Goal: Transaction & Acquisition: Purchase product/service

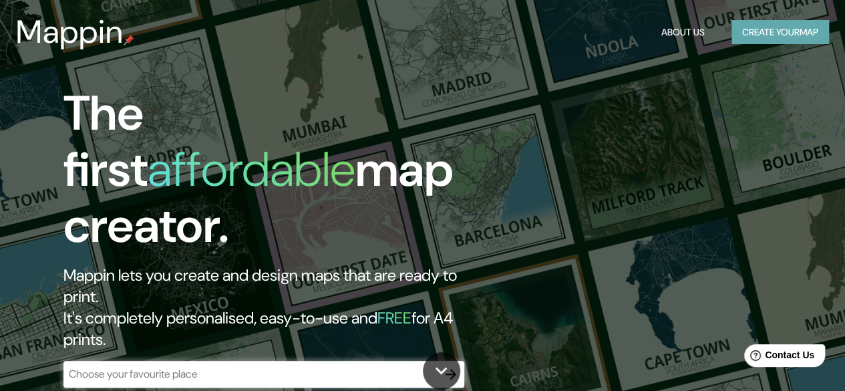
click at [748, 34] on button "Create your map" at bounding box center [779, 32] width 97 height 25
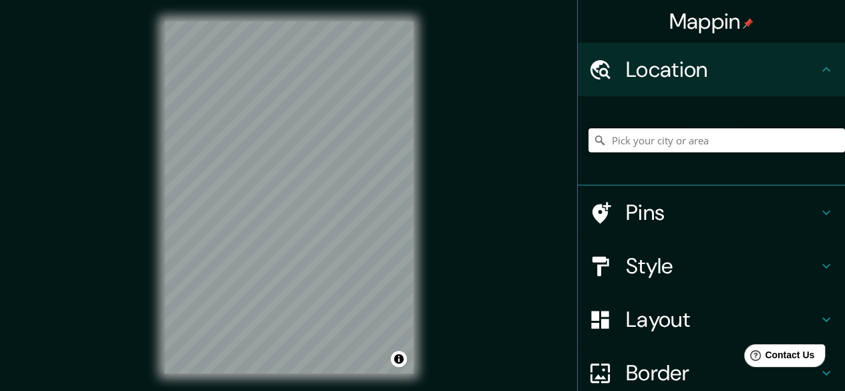
click at [670, 143] on input "Pick your city or area" at bounding box center [716, 140] width 256 height 24
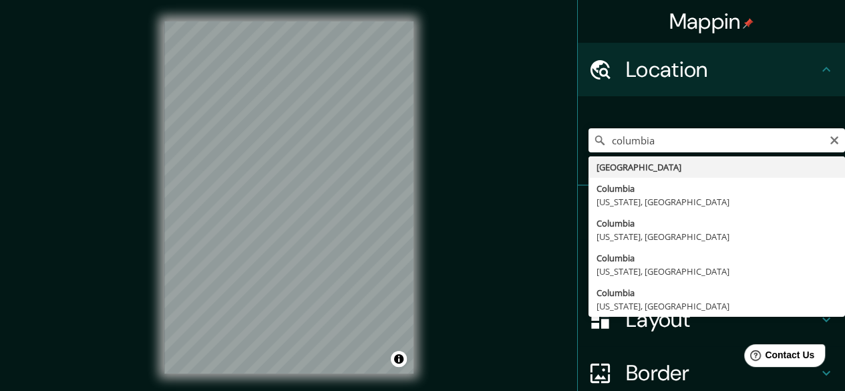
type input "[GEOGRAPHIC_DATA], [US_STATE], [GEOGRAPHIC_DATA]"
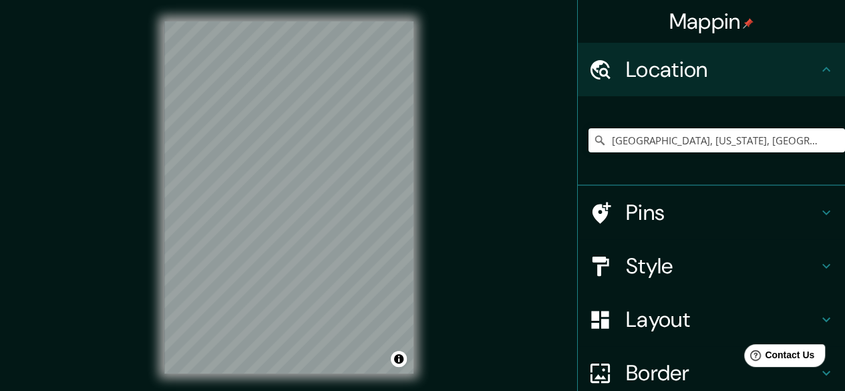
click at [629, 261] on h4 "Style" at bounding box center [722, 265] width 192 height 27
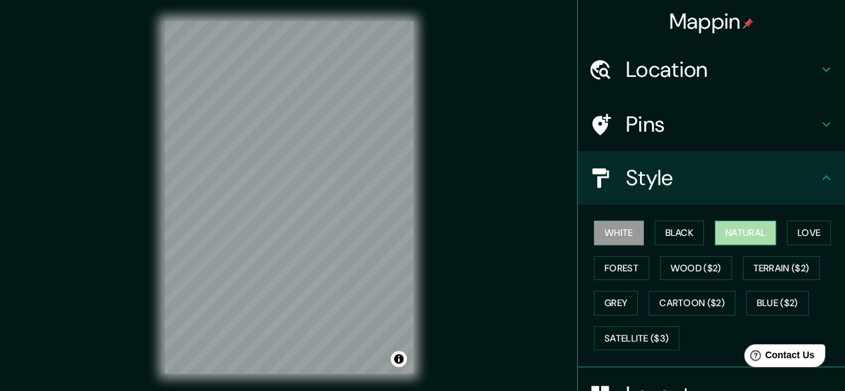
click at [732, 230] on button "Natural" at bounding box center [744, 232] width 61 height 25
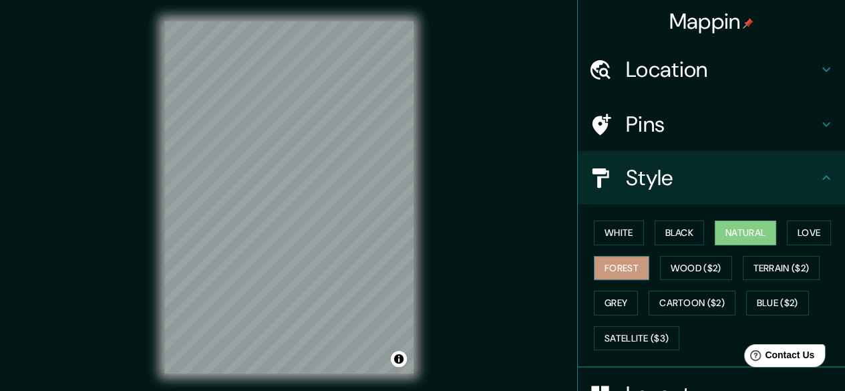
click at [604, 265] on button "Forest" at bounding box center [621, 268] width 55 height 25
click at [613, 292] on button "Grey" at bounding box center [616, 302] width 44 height 25
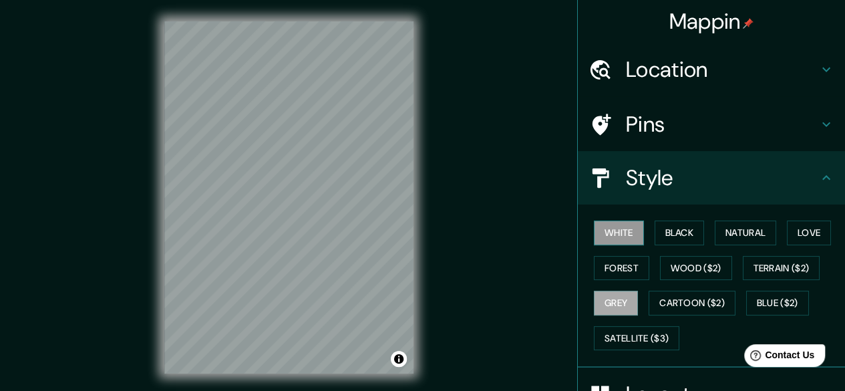
click at [609, 222] on button "White" at bounding box center [619, 232] width 50 height 25
click at [818, 124] on icon at bounding box center [826, 124] width 16 height 16
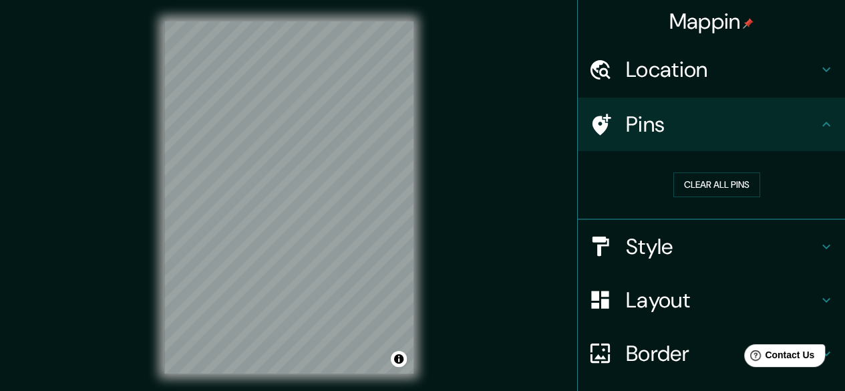
click at [818, 124] on icon at bounding box center [826, 124] width 16 height 16
click at [818, 69] on icon at bounding box center [826, 69] width 16 height 16
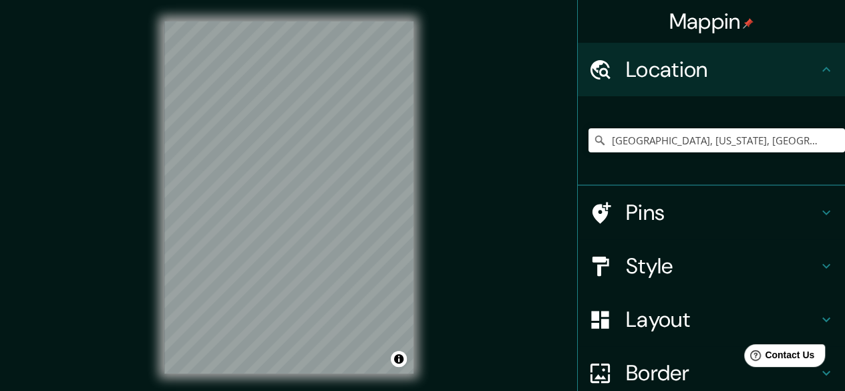
click at [818, 69] on icon at bounding box center [826, 69] width 16 height 16
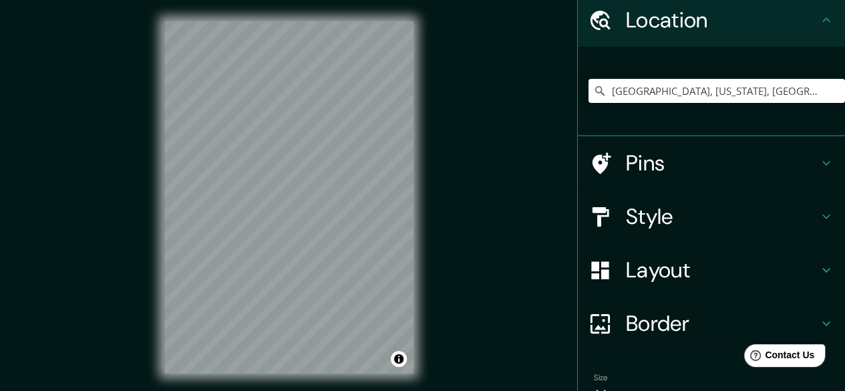
scroll to position [120, 0]
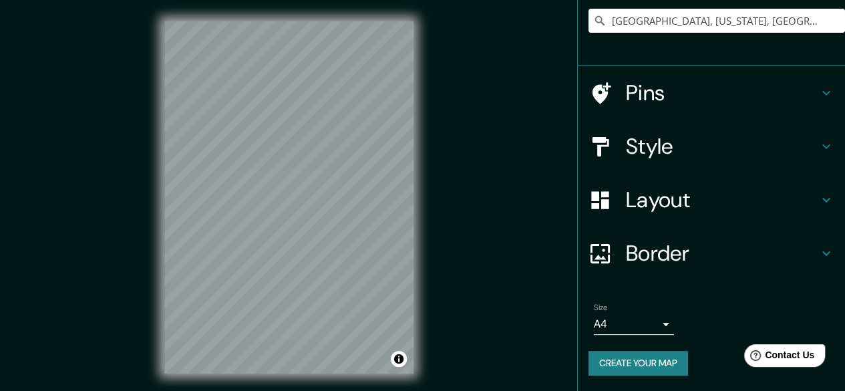
click at [818, 194] on icon at bounding box center [826, 200] width 16 height 16
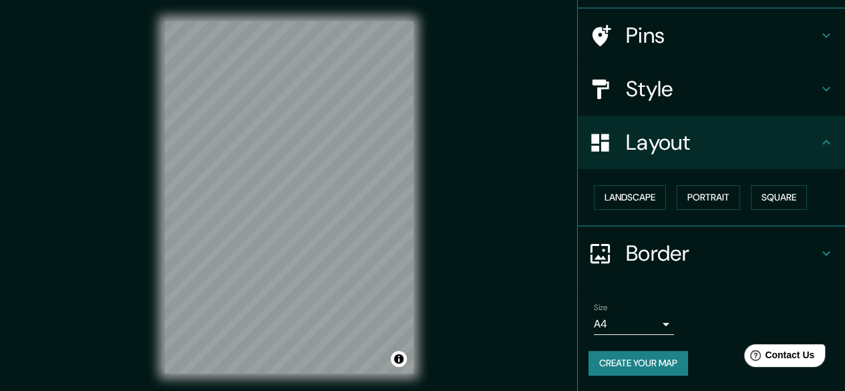
scroll to position [88, 0]
click at [634, 199] on button "Landscape" at bounding box center [630, 198] width 72 height 25
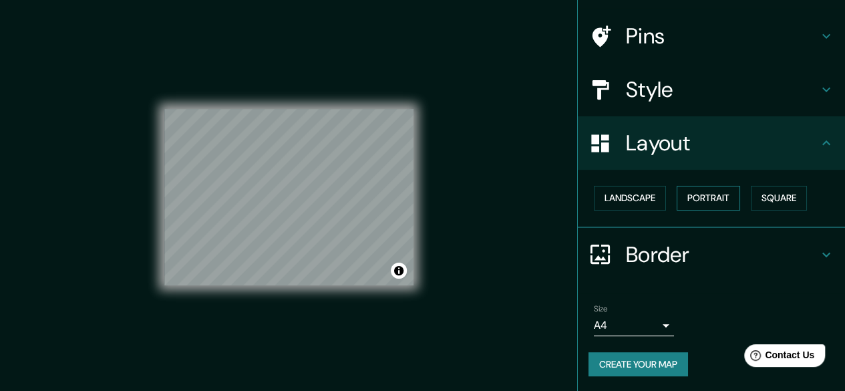
click at [700, 197] on button "Portrait" at bounding box center [707, 198] width 63 height 25
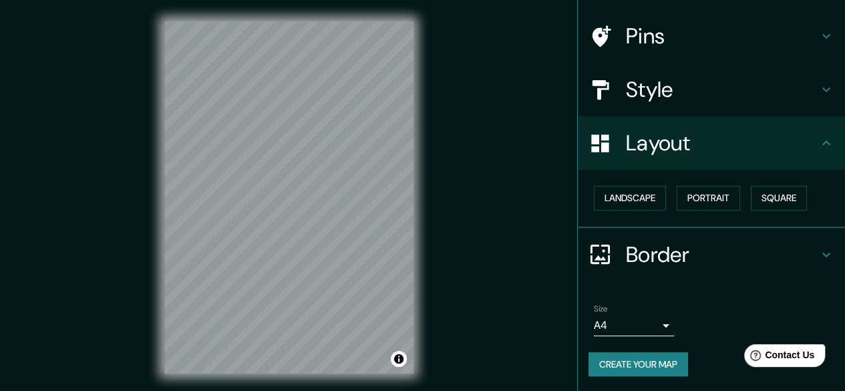
click at [644, 77] on h4 "Style" at bounding box center [722, 89] width 192 height 27
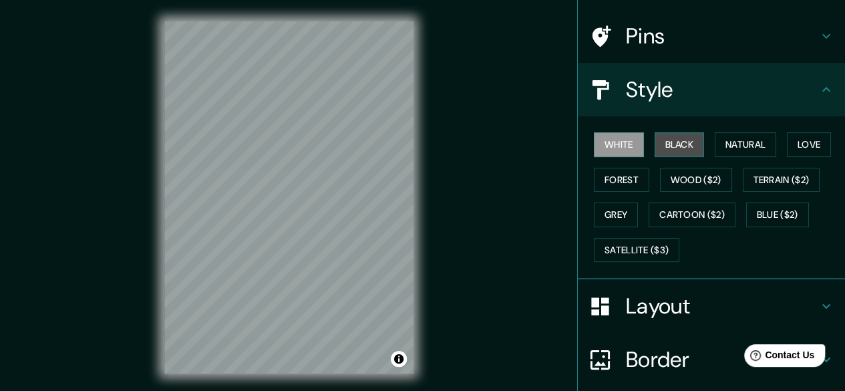
click at [672, 153] on button "Black" at bounding box center [679, 144] width 50 height 25
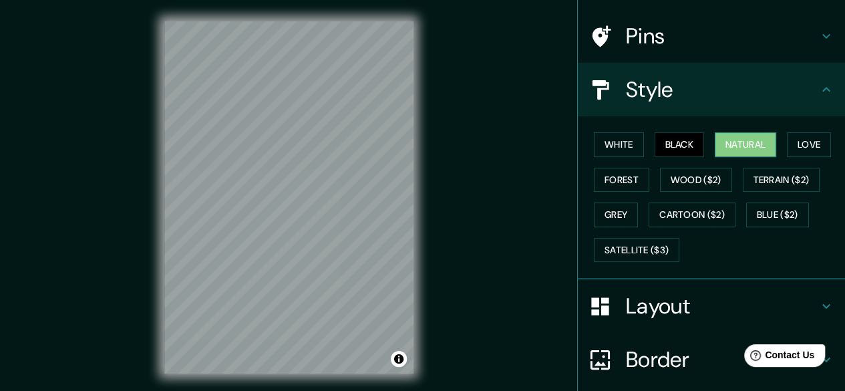
click at [726, 144] on button "Natural" at bounding box center [744, 144] width 61 height 25
click at [808, 142] on button "Love" at bounding box center [809, 144] width 44 height 25
click at [736, 142] on button "Natural" at bounding box center [744, 144] width 61 height 25
click at [706, 181] on button "Wood ($2)" at bounding box center [696, 180] width 72 height 25
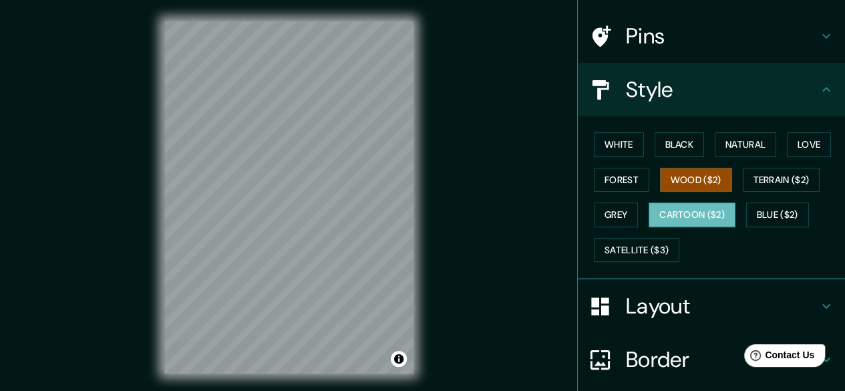
click at [694, 212] on button "Cartoon ($2)" at bounding box center [691, 214] width 87 height 25
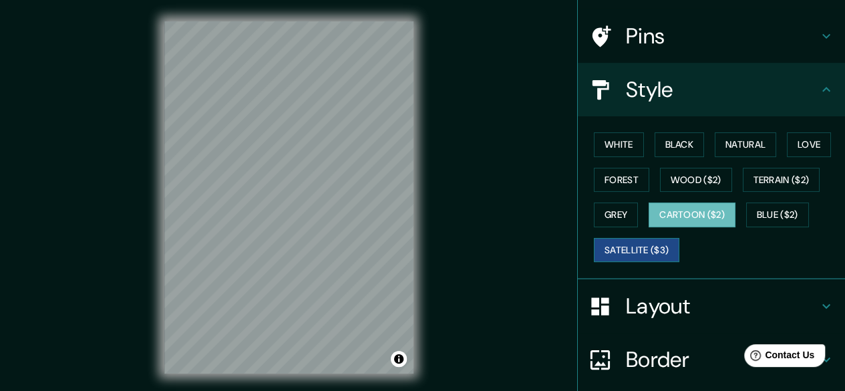
click at [668, 243] on button "Satellite ($3)" at bounding box center [636, 250] width 85 height 25
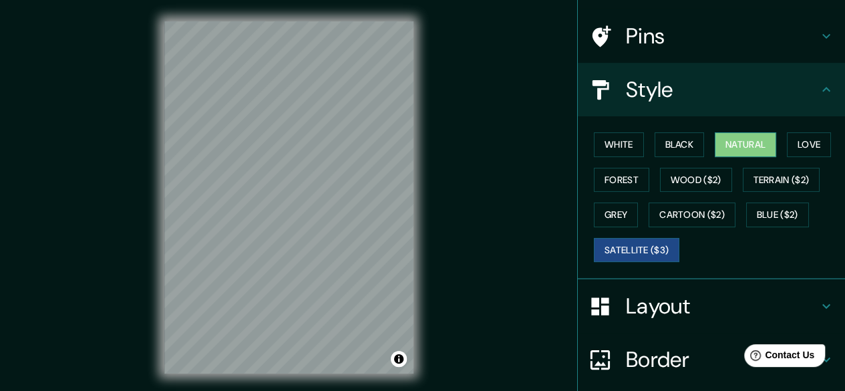
click at [730, 140] on button "Natural" at bounding box center [744, 144] width 61 height 25
click at [680, 310] on h4 "Layout" at bounding box center [722, 305] width 192 height 27
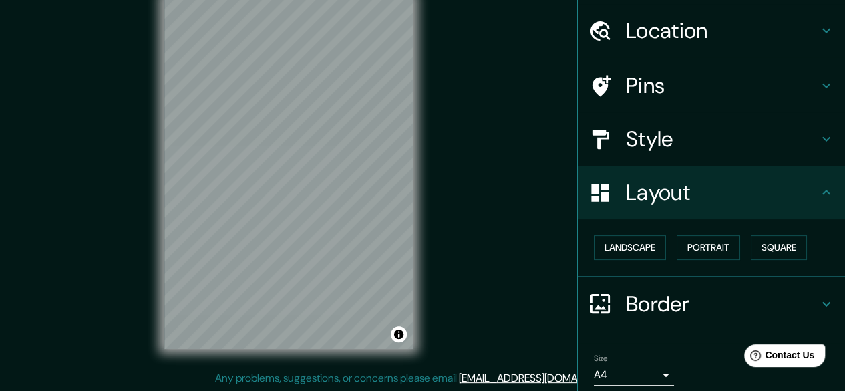
scroll to position [0, 0]
